Goal: Task Accomplishment & Management: Manage account settings

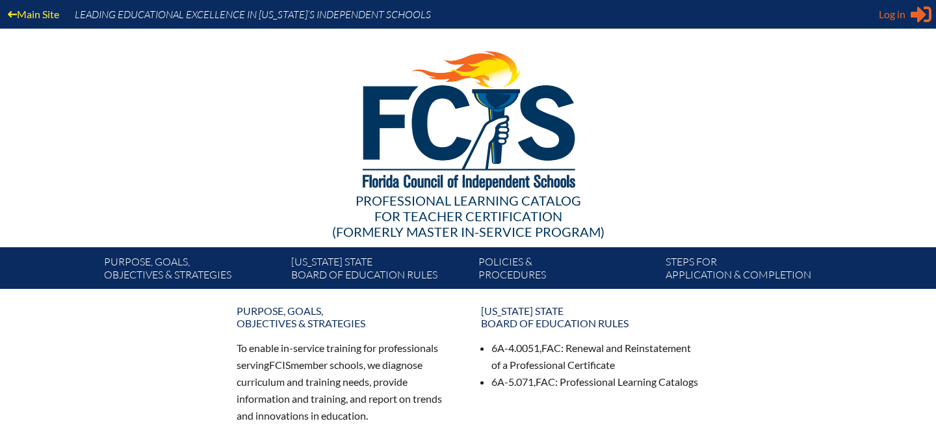
click at [894, 10] on span "Log in" at bounding box center [892, 15] width 27 height 16
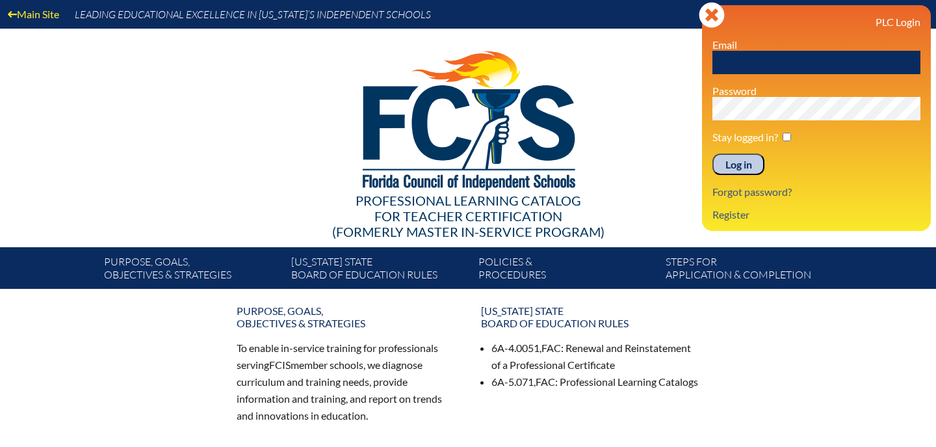
click at [757, 59] on input "text" at bounding box center [817, 62] width 208 height 23
type input "j"
type input "jslater@allsaintsacademy.com"
click at [713, 153] on input "Log in" at bounding box center [739, 164] width 52 height 22
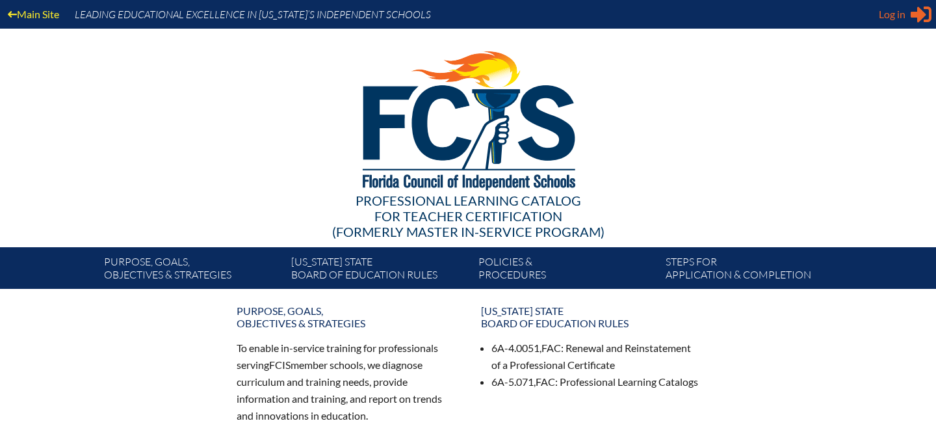
click at [910, 10] on div "Log in Close Sign in or register" at bounding box center [905, 14] width 53 height 21
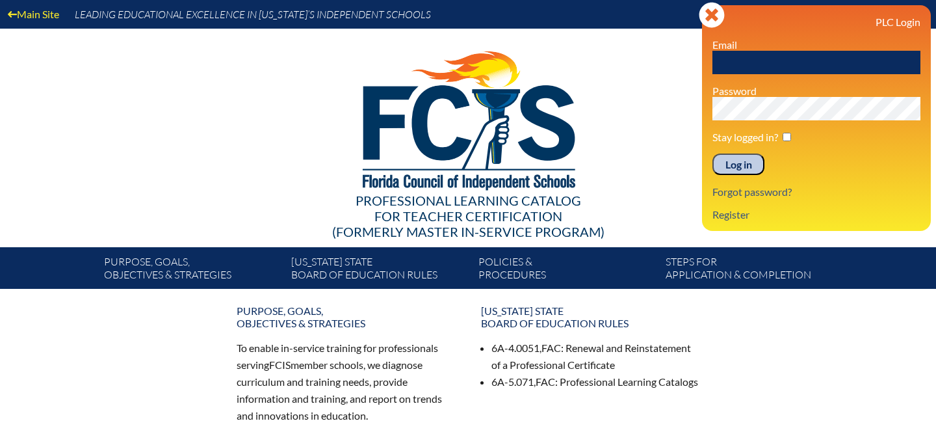
click at [771, 58] on input "text" at bounding box center [817, 62] width 208 height 23
type input "slater.jenam@gmail.com"
click at [713, 153] on input "Log in" at bounding box center [739, 164] width 52 height 22
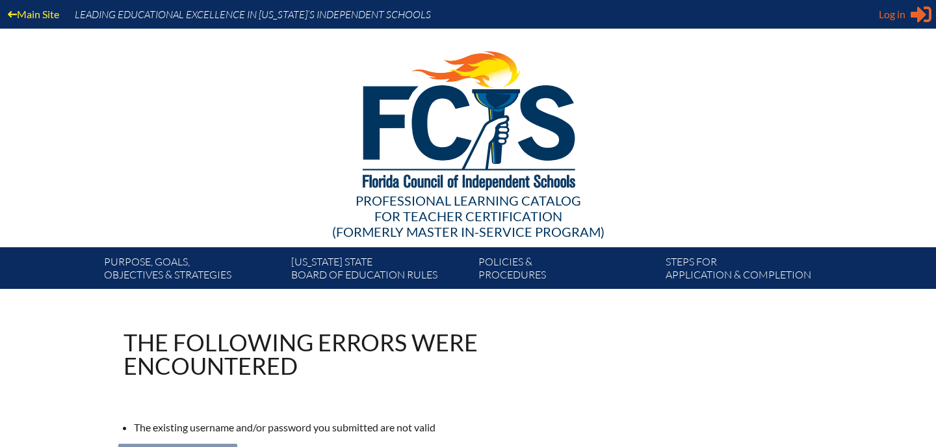
click at [893, 11] on span "Log in" at bounding box center [892, 15] width 27 height 16
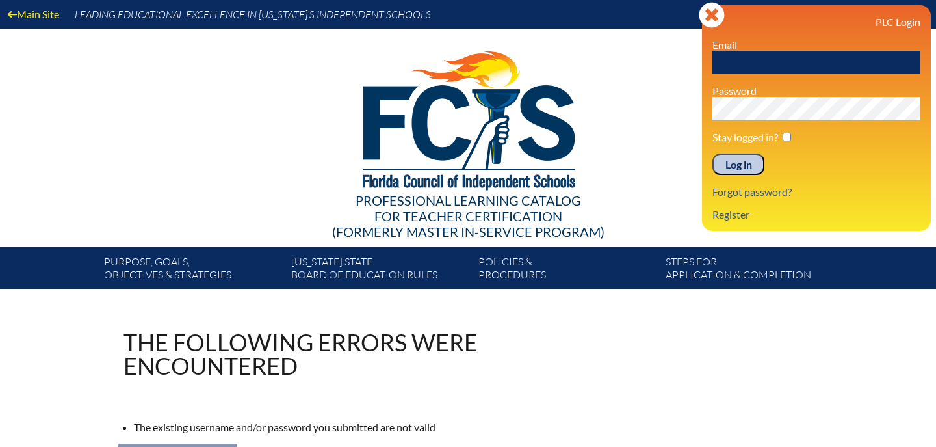
click at [768, 61] on input "text" at bounding box center [817, 62] width 208 height 23
type input "slater.jenam@gmail.com"
click at [713, 153] on input "Log in" at bounding box center [739, 164] width 52 height 22
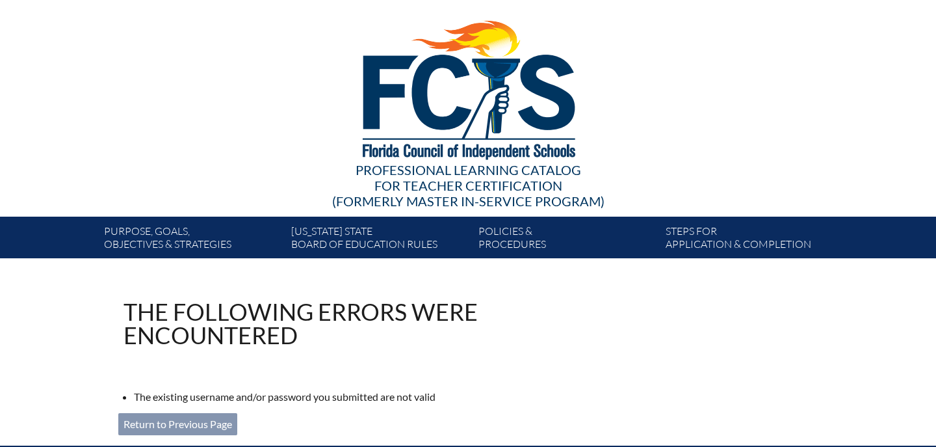
scroll to position [217, 0]
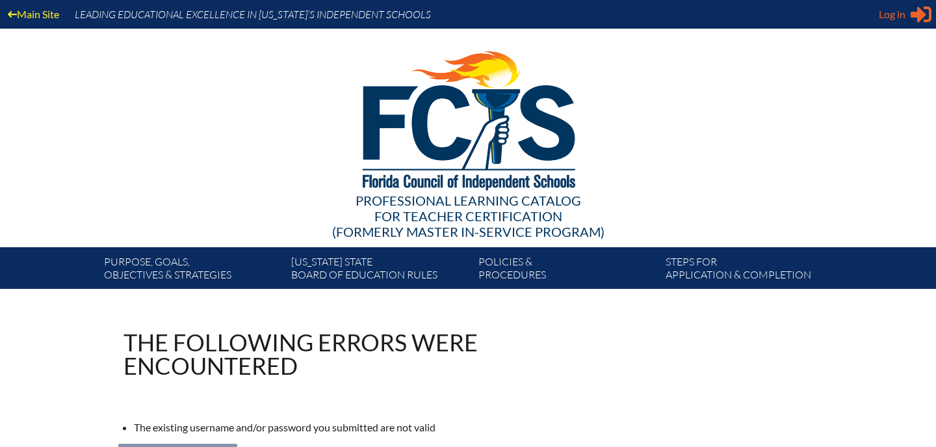
click at [906, 12] on div "Log in Close Sign in or register" at bounding box center [905, 14] width 53 height 21
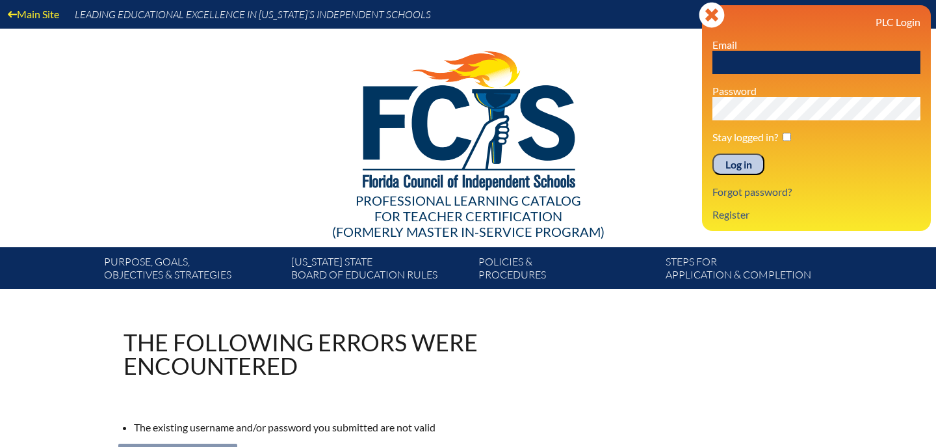
click at [847, 60] on input "text" at bounding box center [817, 62] width 208 height 23
type input "jslater@allsaintsacademy.com"
click at [713, 153] on input "Log in" at bounding box center [739, 164] width 52 height 22
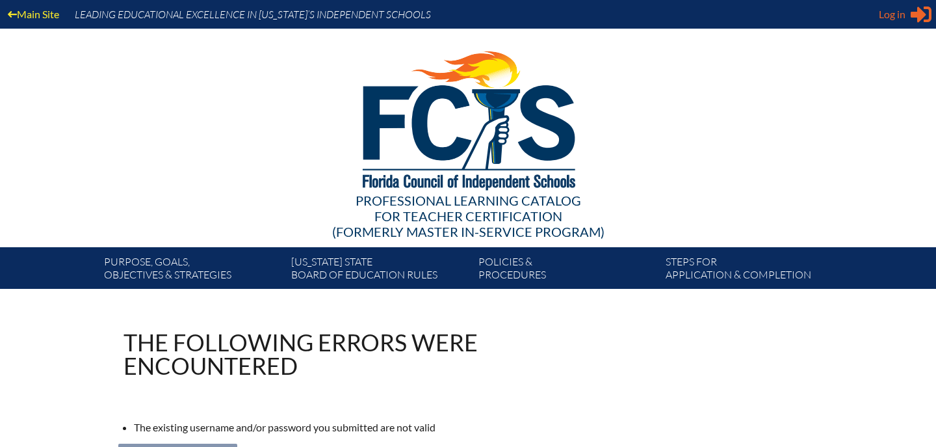
click at [893, 15] on span "Log in" at bounding box center [892, 15] width 27 height 16
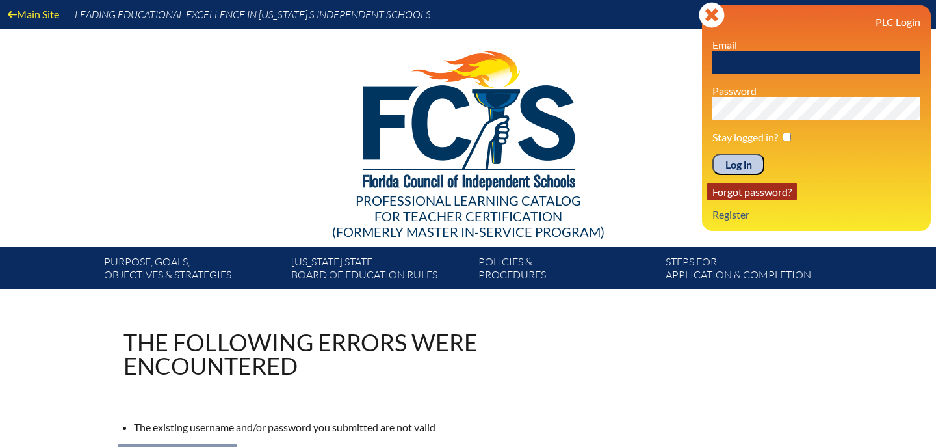
click at [763, 193] on link "Forgot password?" at bounding box center [752, 192] width 90 height 18
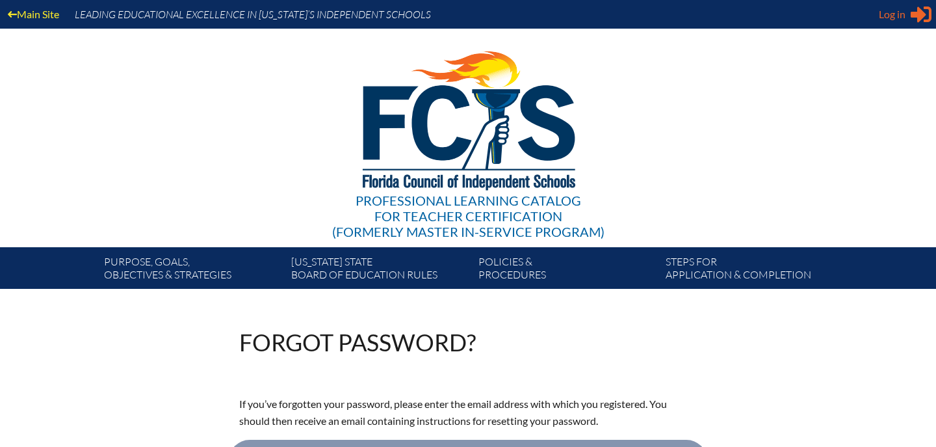
click at [888, 16] on span "Log in" at bounding box center [892, 15] width 27 height 16
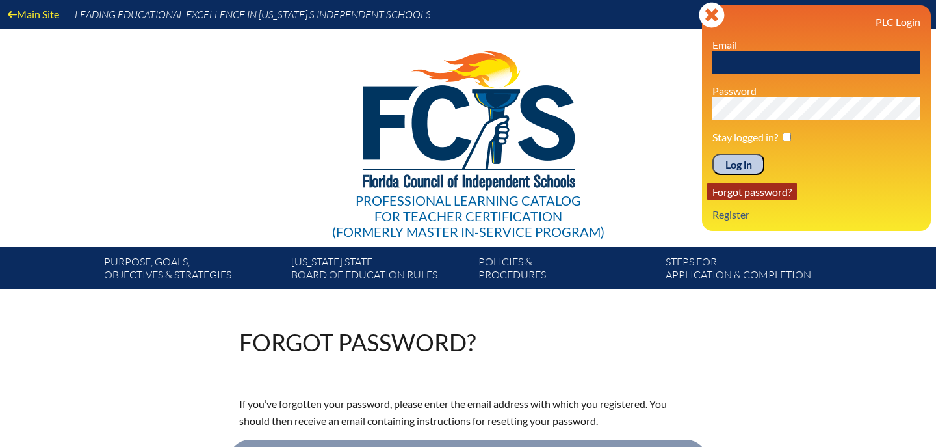
click at [765, 192] on link "Forgot password?" at bounding box center [752, 192] width 90 height 18
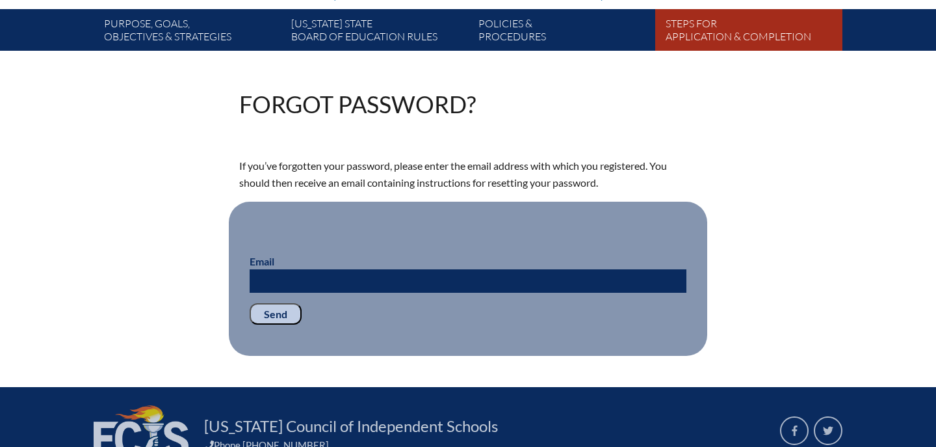
scroll to position [367, 0]
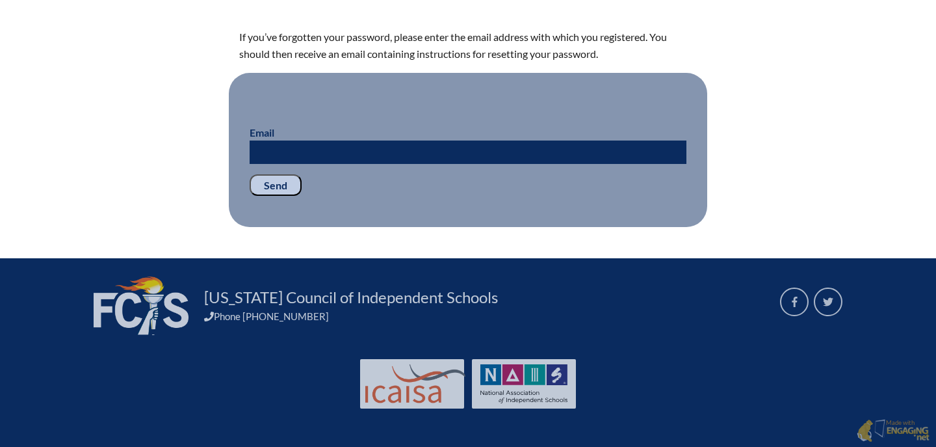
click at [448, 142] on input "Email" at bounding box center [468, 151] width 437 height 23
type input "h"
type input "jslater@allsaintsacademy.com"
click at [276, 192] on input "Send" at bounding box center [276, 185] width 52 height 22
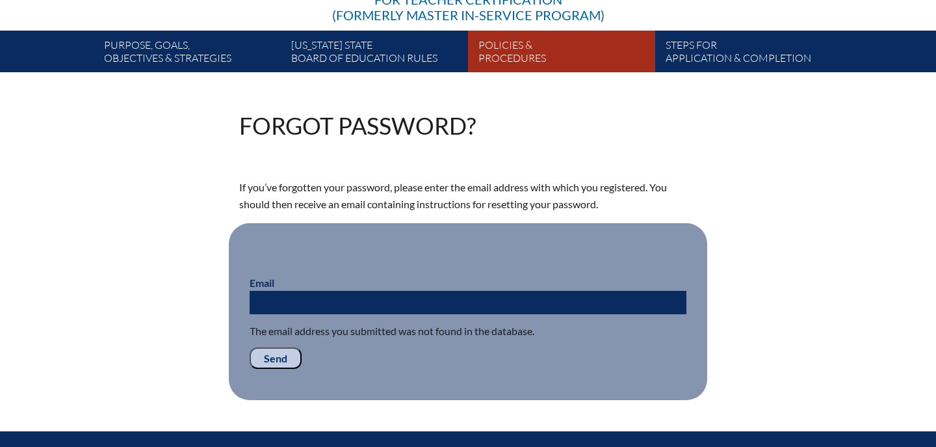
scroll to position [218, 0]
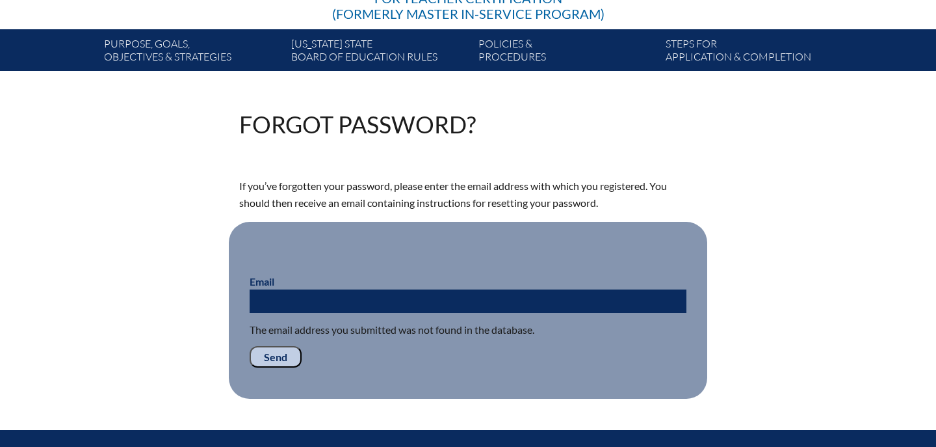
click at [592, 300] on input "Email" at bounding box center [468, 300] width 437 height 23
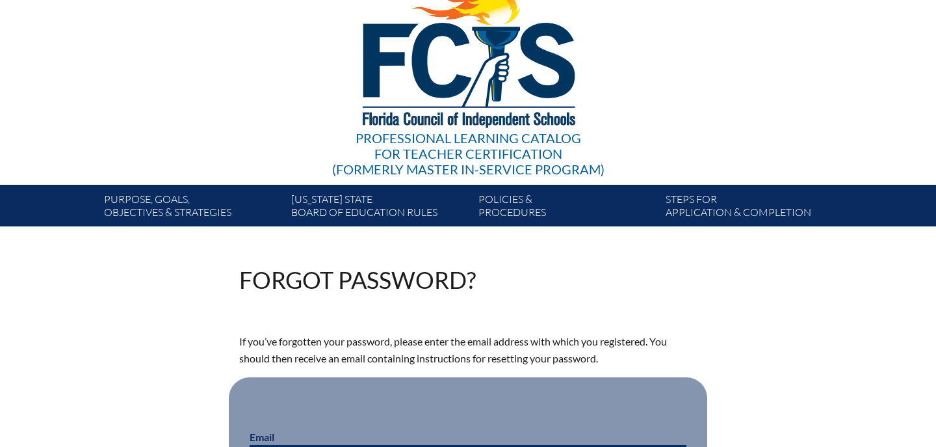
scroll to position [0, 0]
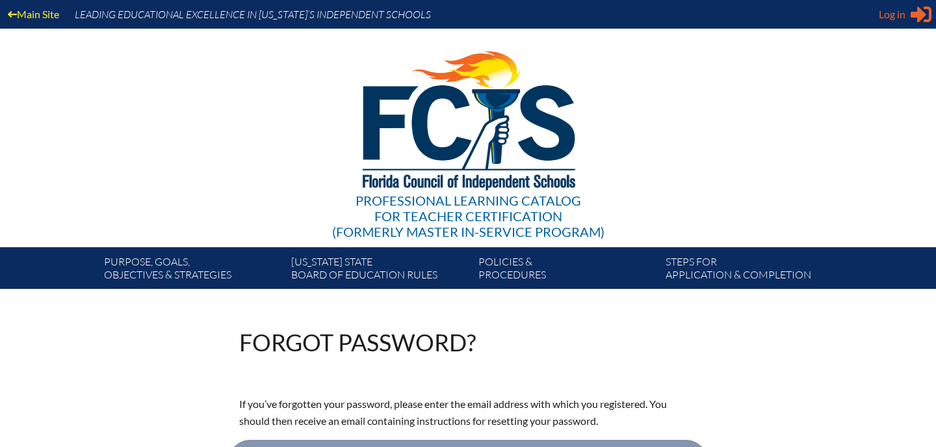
click at [900, 18] on span "Log in" at bounding box center [892, 15] width 27 height 16
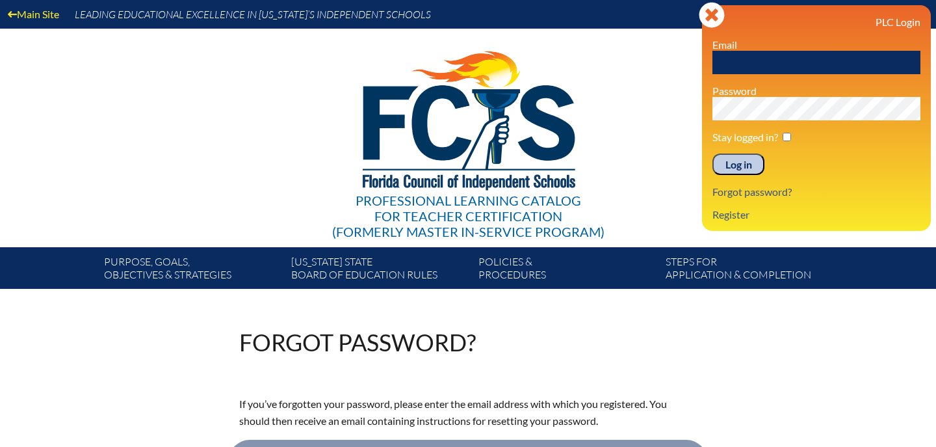
click at [809, 61] on input "text" at bounding box center [817, 62] width 208 height 23
type input "jelamin@allsaintsacademy.com"
click at [713, 153] on input "Log in" at bounding box center [739, 164] width 52 height 22
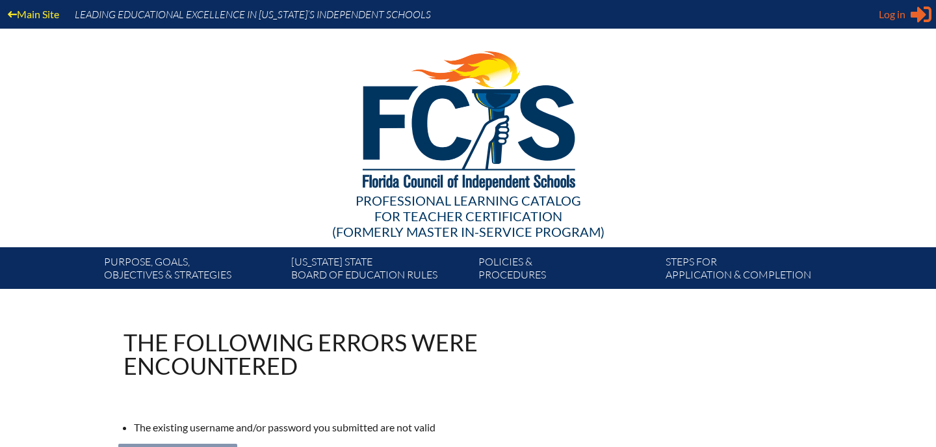
click at [902, 16] on span "Log in" at bounding box center [892, 15] width 27 height 16
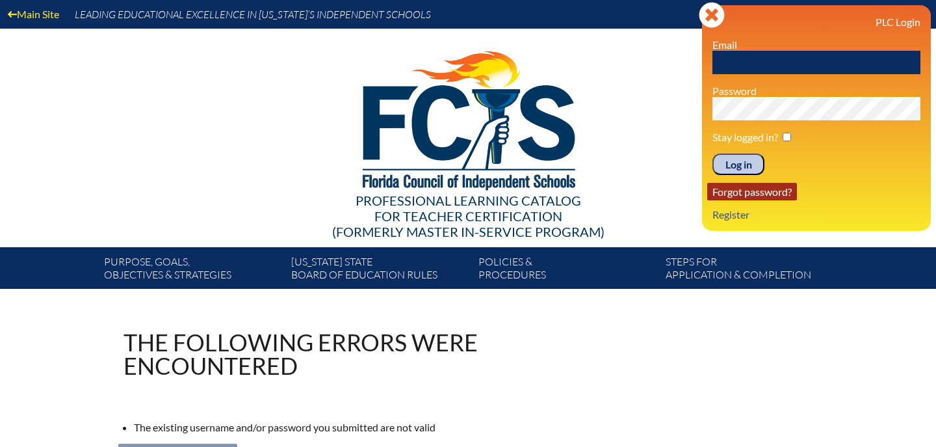
click at [753, 196] on link "Forgot password?" at bounding box center [752, 192] width 90 height 18
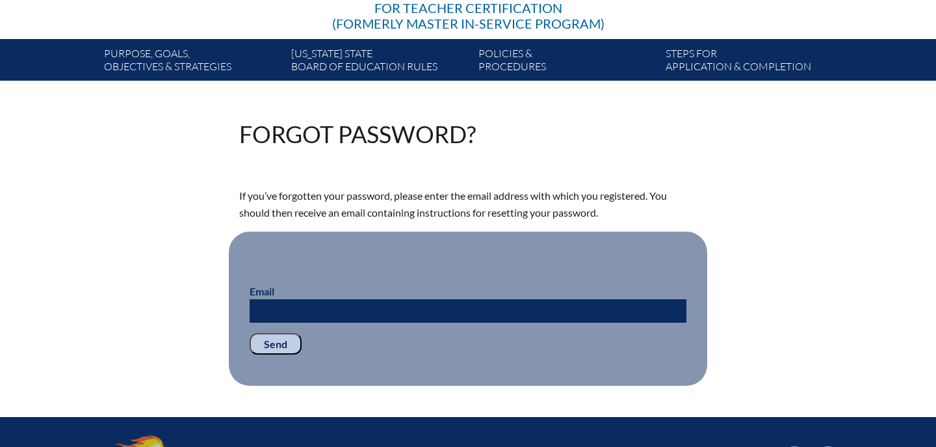
scroll to position [241, 0]
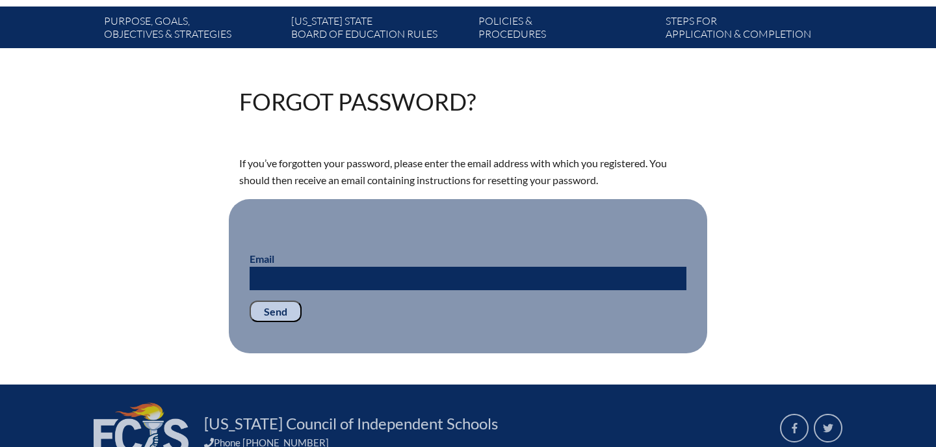
click at [339, 262] on p "Email" at bounding box center [468, 270] width 437 height 39
click at [339, 278] on input "Email" at bounding box center [468, 278] width 437 height 23
type input "[EMAIL_ADDRESS][DOMAIN_NAME]"
click at [261, 321] on input "Send" at bounding box center [276, 311] width 52 height 22
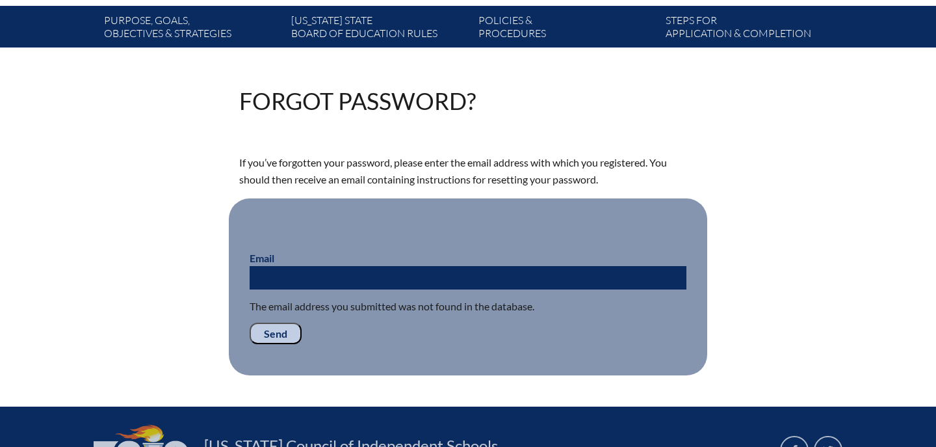
scroll to position [243, 0]
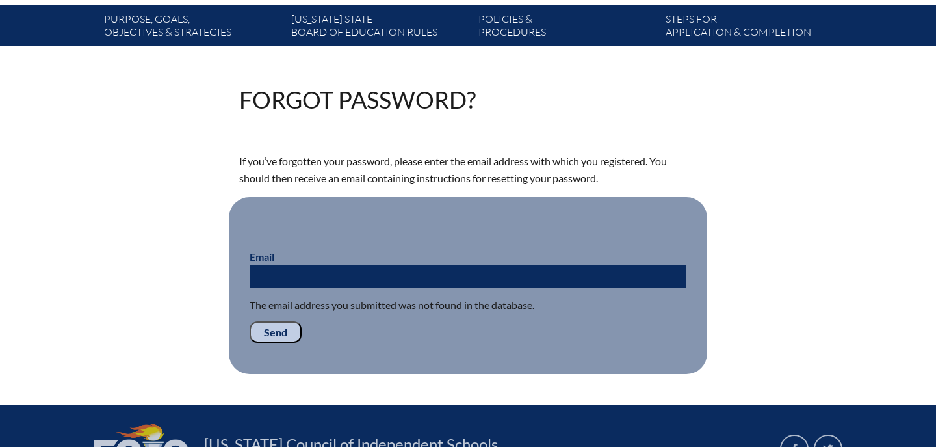
click at [362, 274] on input "Email" at bounding box center [468, 276] width 437 height 23
type input "[PERSON_NAME][EMAIL_ADDRESS][PERSON_NAME][DOMAIN_NAME]"
click at [292, 328] on input "Send" at bounding box center [276, 332] width 52 height 22
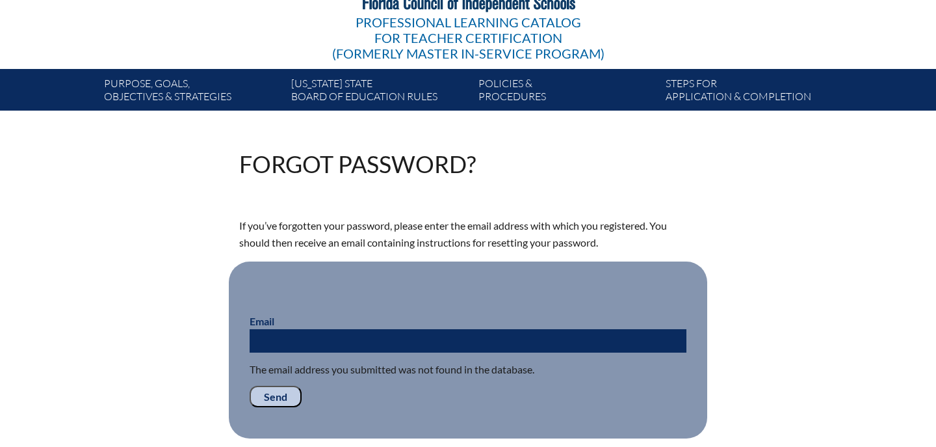
scroll to position [180, 0]
